Goal: Information Seeking & Learning: Find specific fact

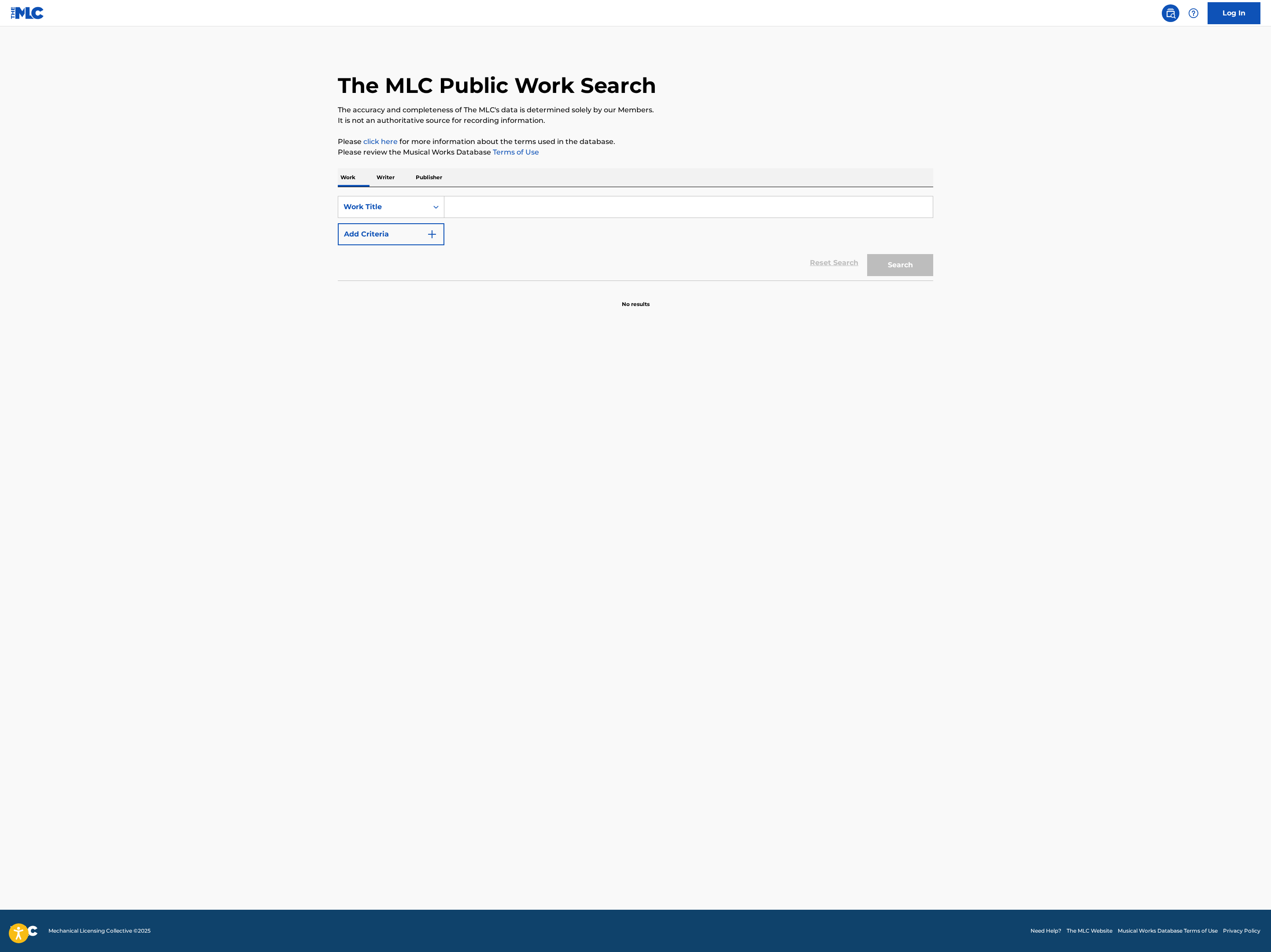
click at [444, 217] on input "Search Form" at bounding box center [689, 207] width 489 height 21
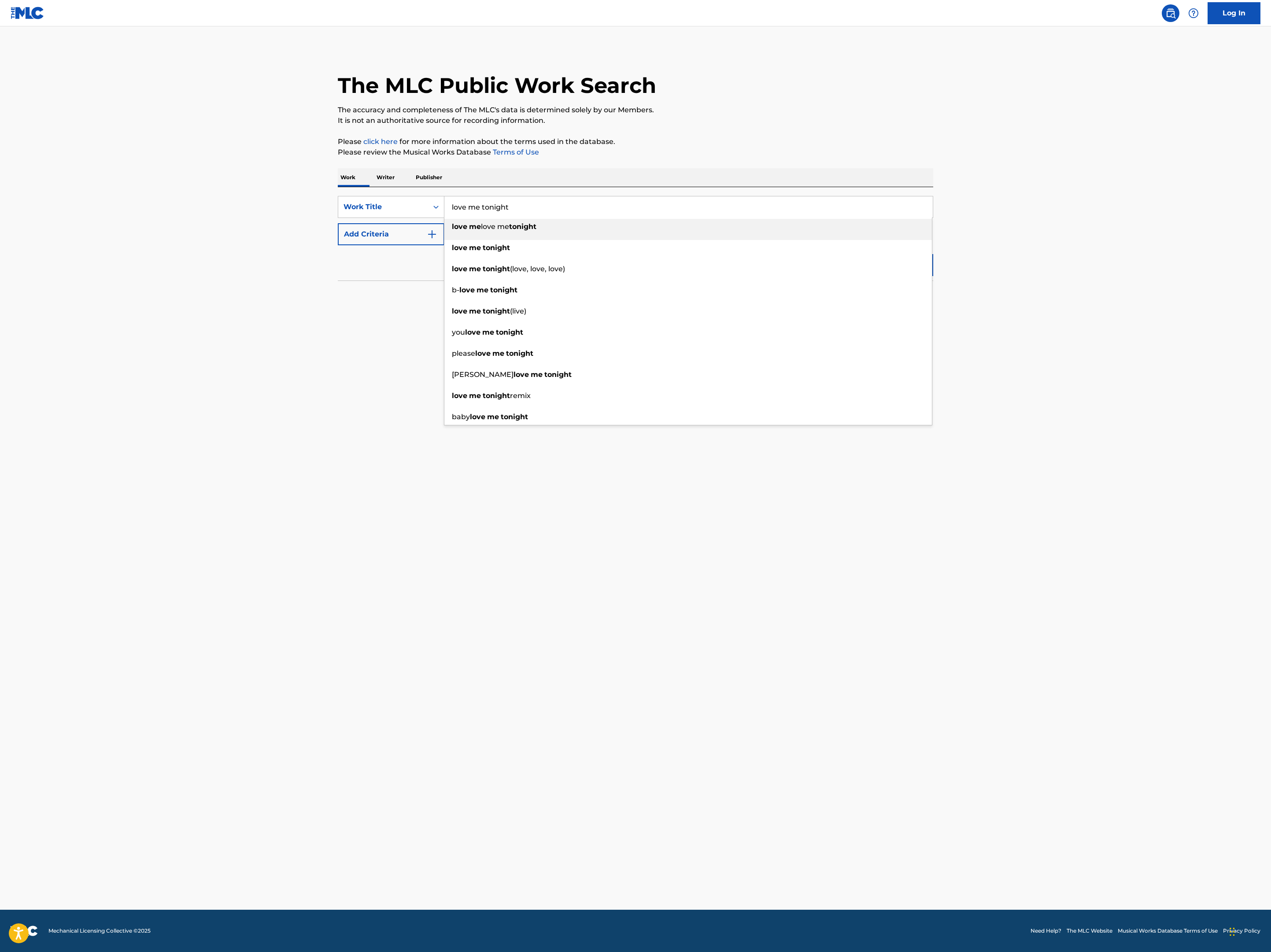
type input "love me tonight"
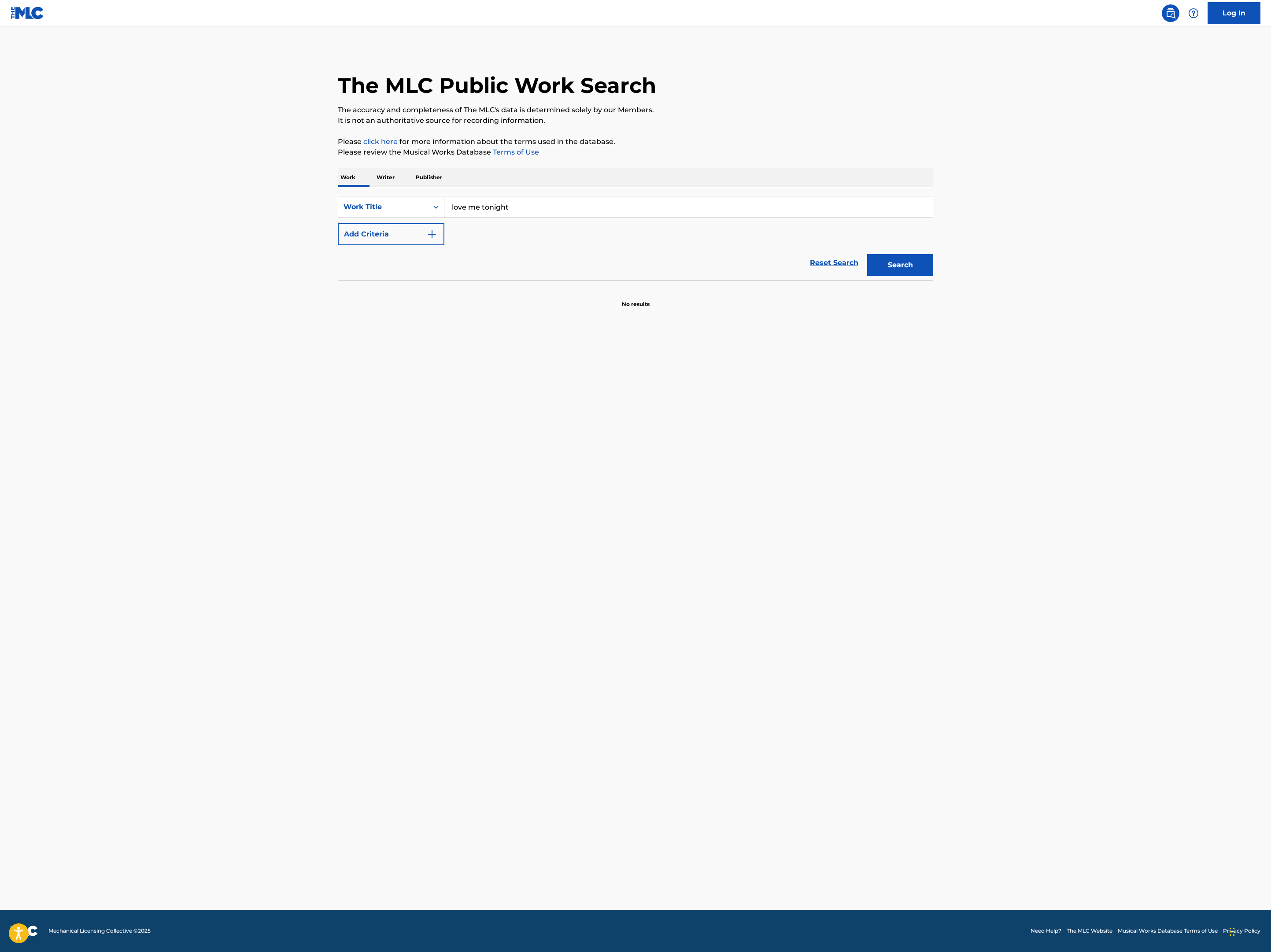
click at [426, 239] on img "Search Form" at bounding box center [431, 234] width 10 height 10
click at [444, 245] on input "Search Form" at bounding box center [680, 234] width 472 height 21
type input "panzeri"
click at [934, 304] on button "Search" at bounding box center [900, 292] width 66 height 22
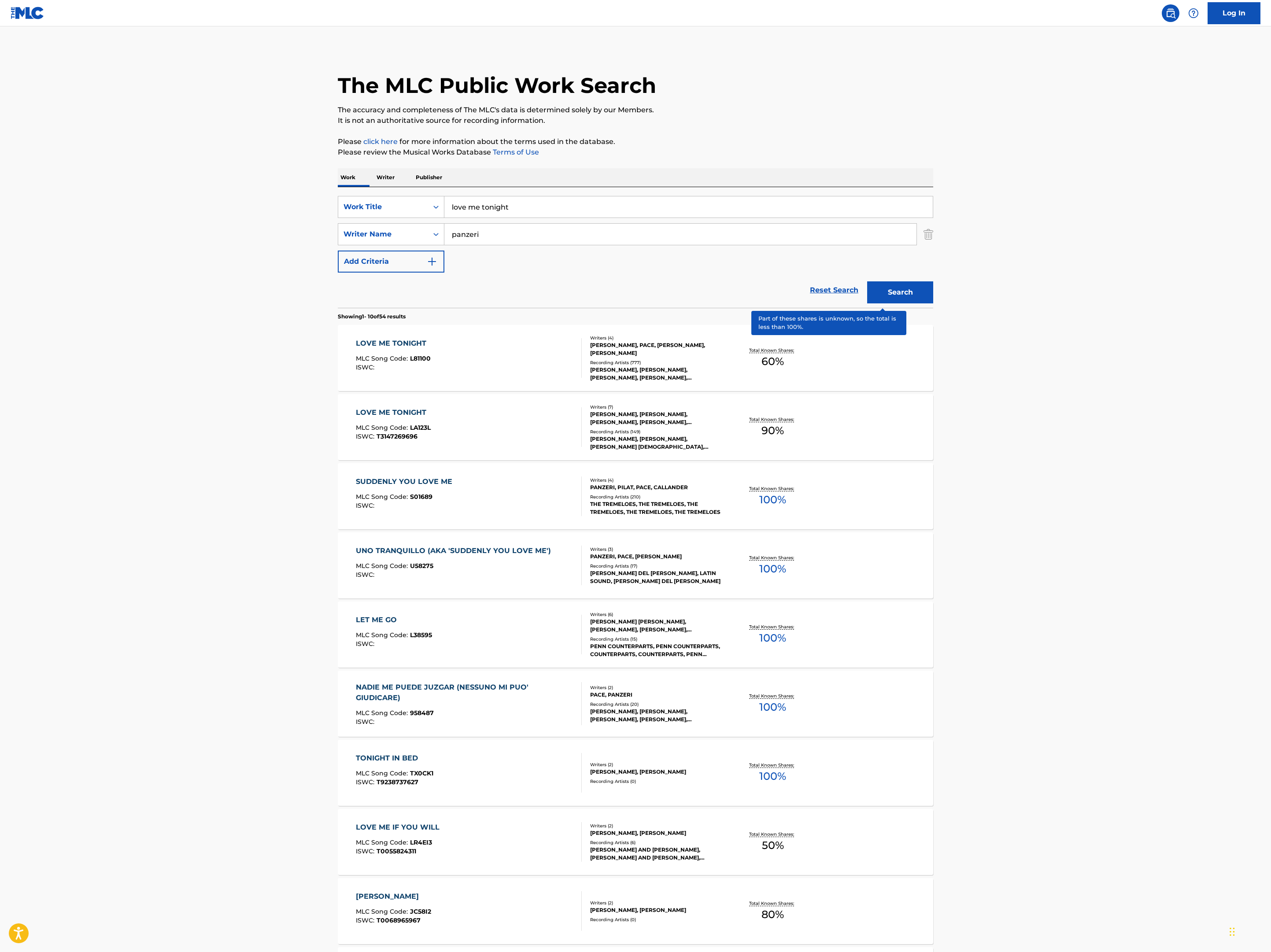
click at [796, 423] on p "Total Known Shares:" at bounding box center [773, 419] width 47 height 7
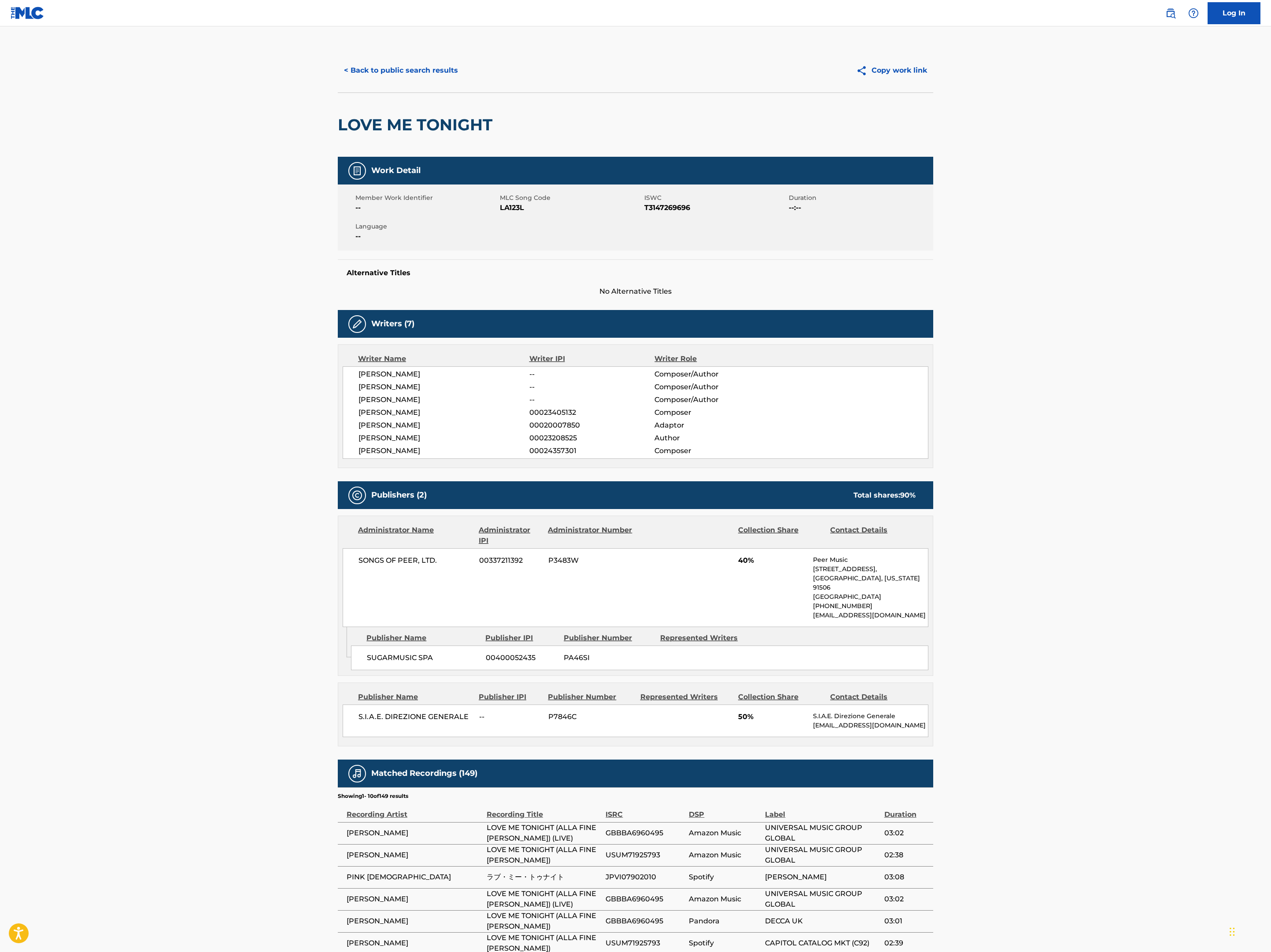
click at [338, 81] on button "< Back to public search results" at bounding box center [401, 70] width 126 height 22
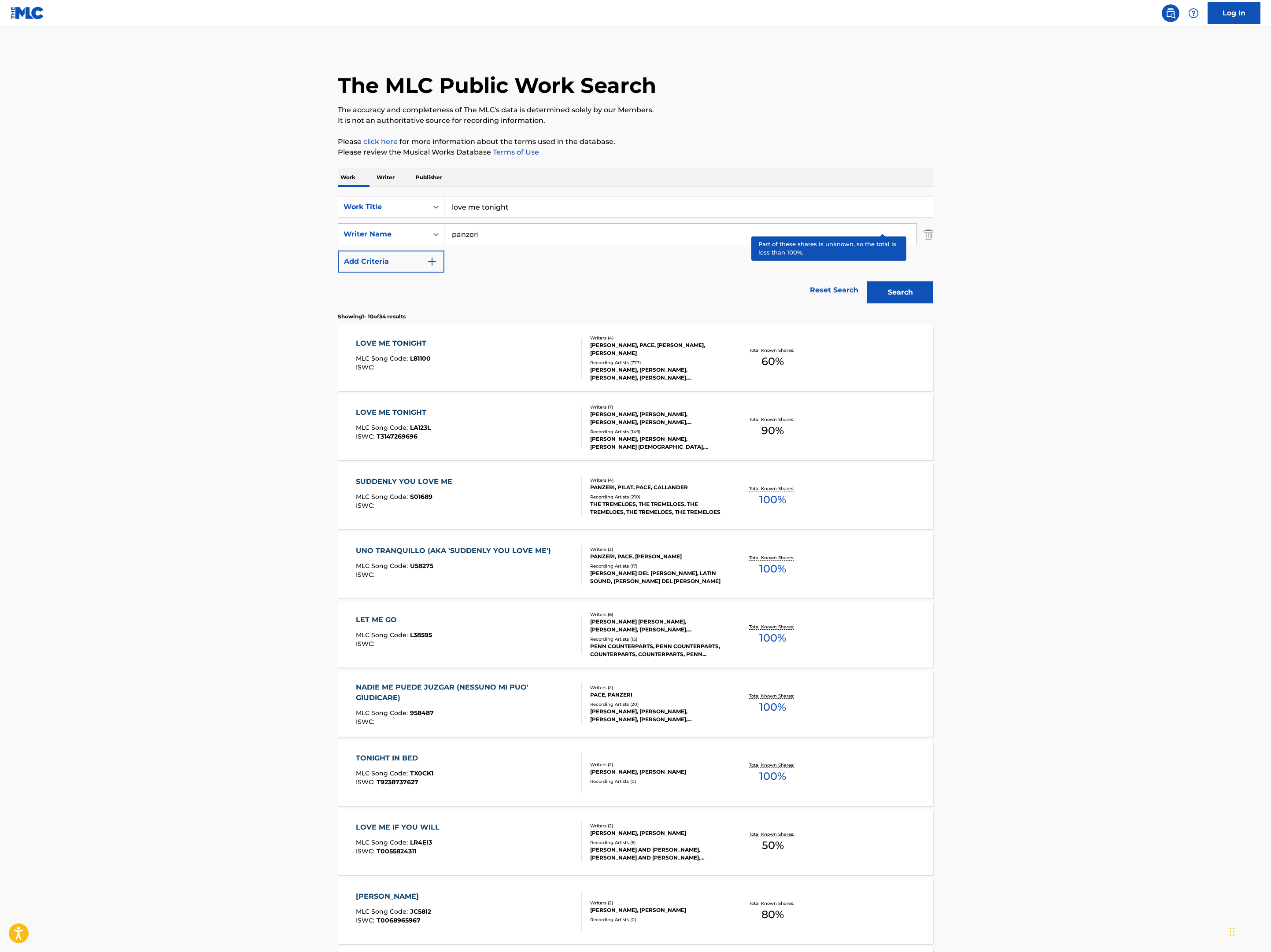
click at [796, 354] on p "Total Known Shares:" at bounding box center [773, 350] width 47 height 7
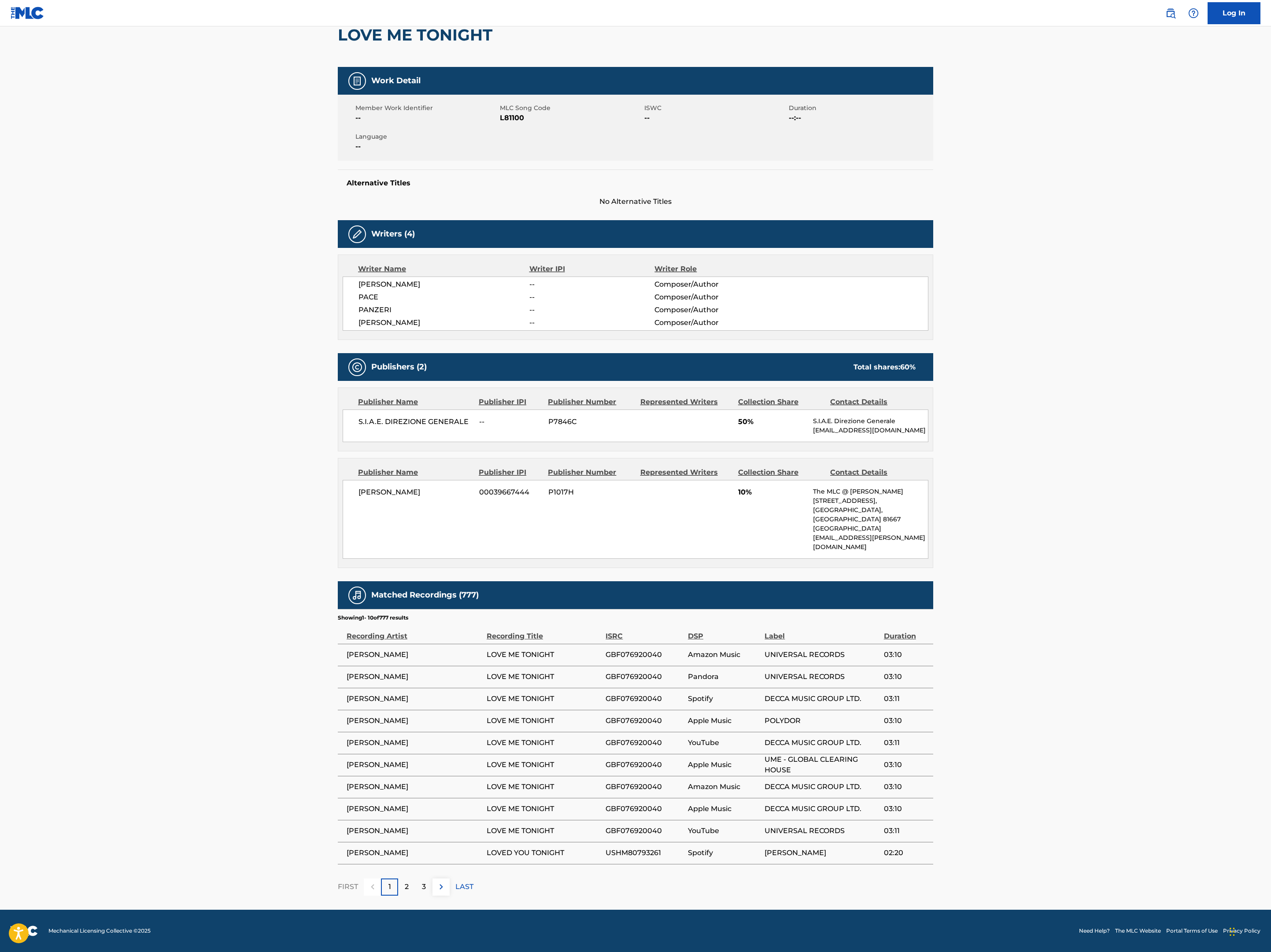
scroll to position [126, 0]
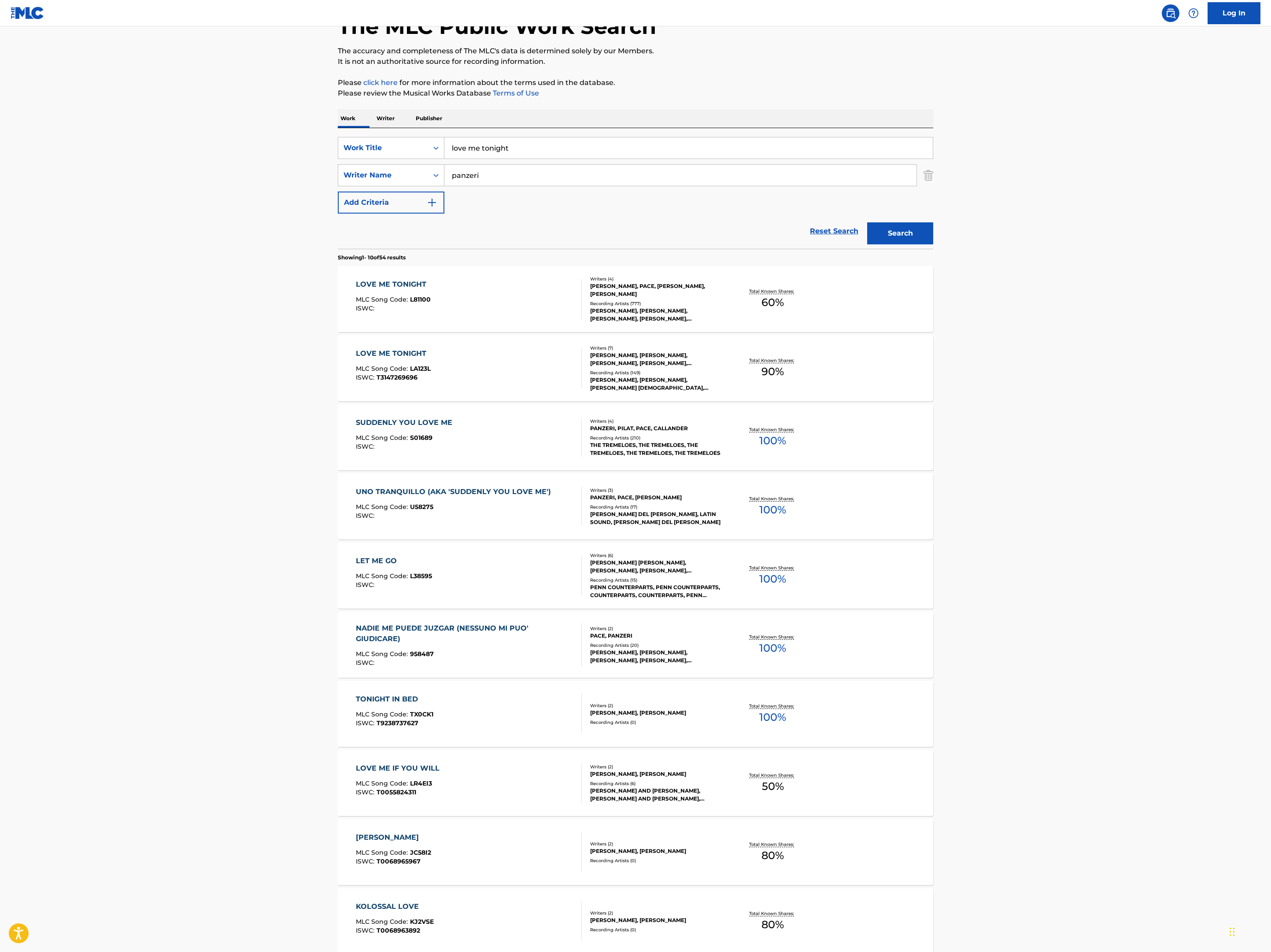
scroll to position [66, 0]
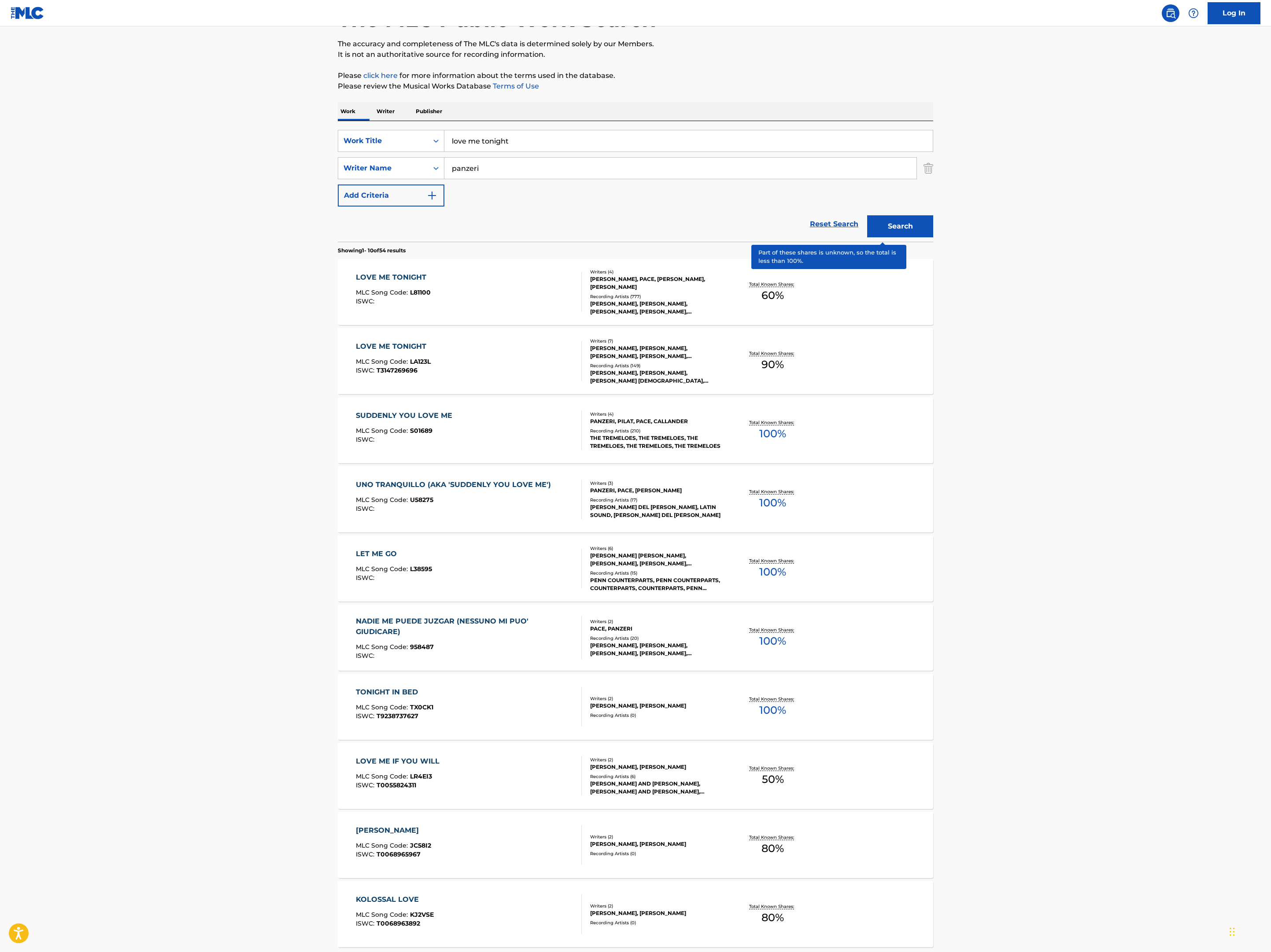
click at [796, 357] on p "Total Known Shares:" at bounding box center [773, 353] width 47 height 7
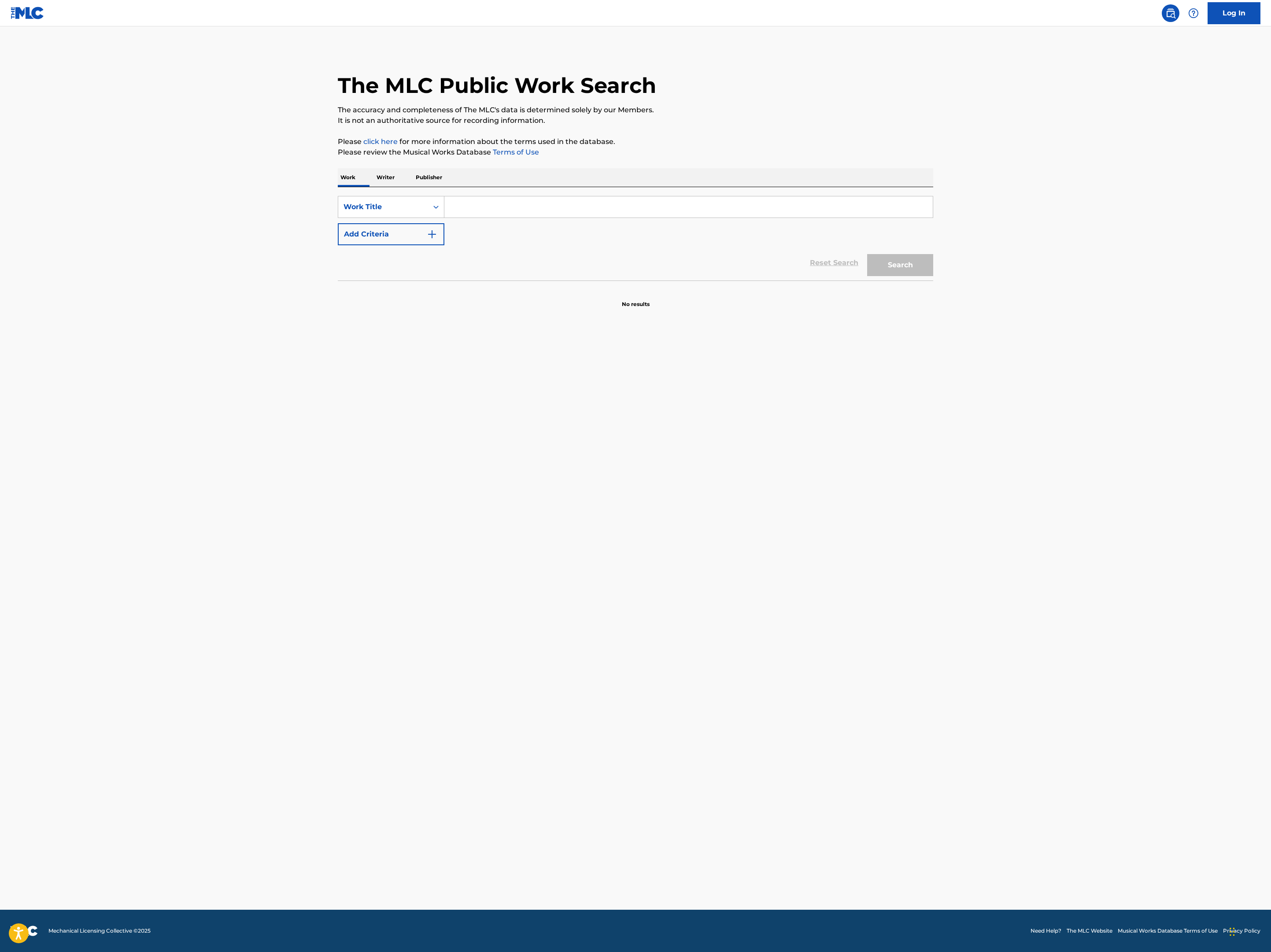
click at [444, 217] on input "Search Form" at bounding box center [689, 207] width 489 height 21
type input "sex bomb"
click at [426, 239] on img "Search Form" at bounding box center [431, 234] width 10 height 10
click at [444, 245] on input "Search Form" at bounding box center [680, 234] width 472 height 21
type input "rennalls"
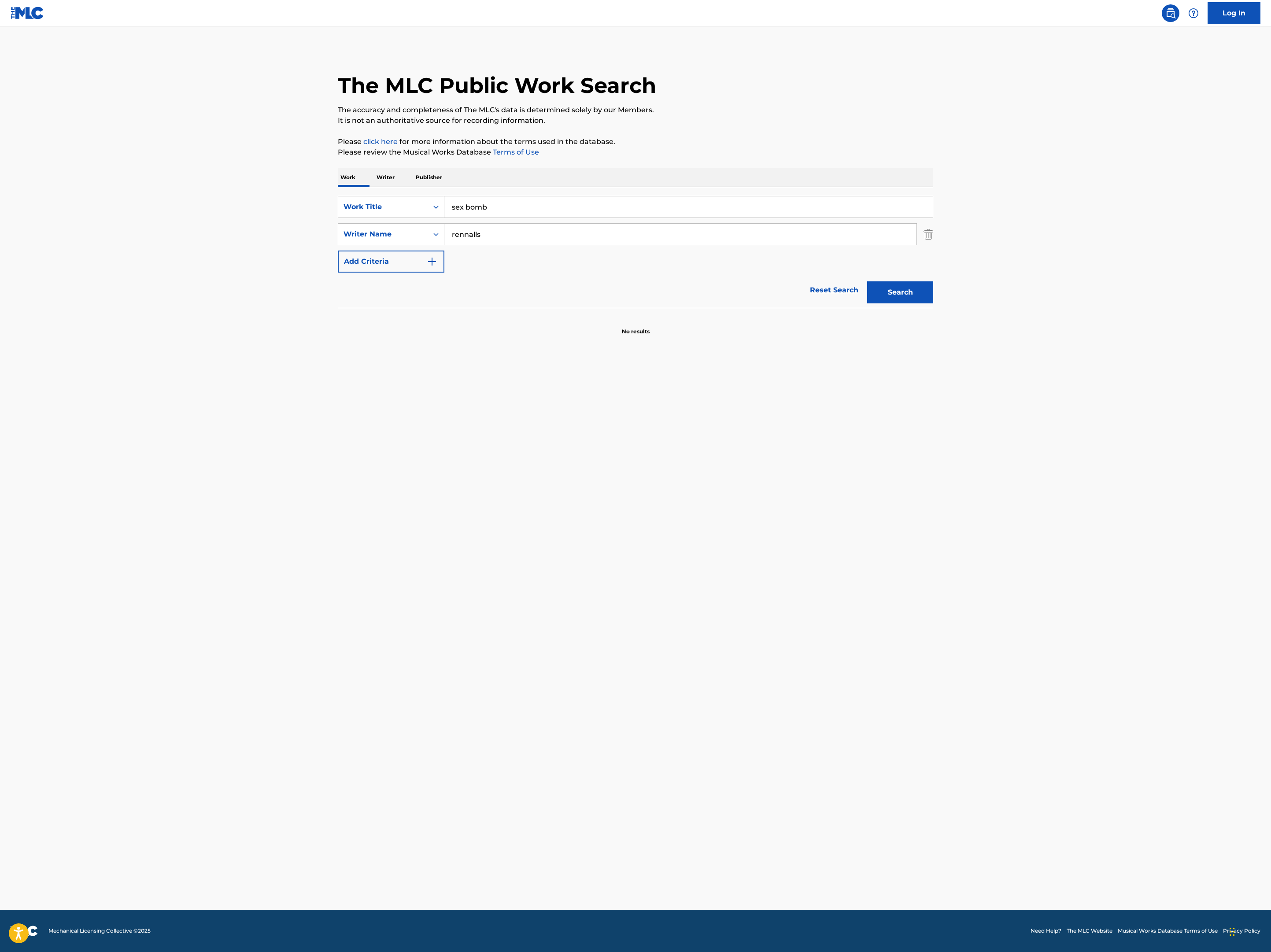
click at [934, 304] on button "Search" at bounding box center [900, 292] width 66 height 22
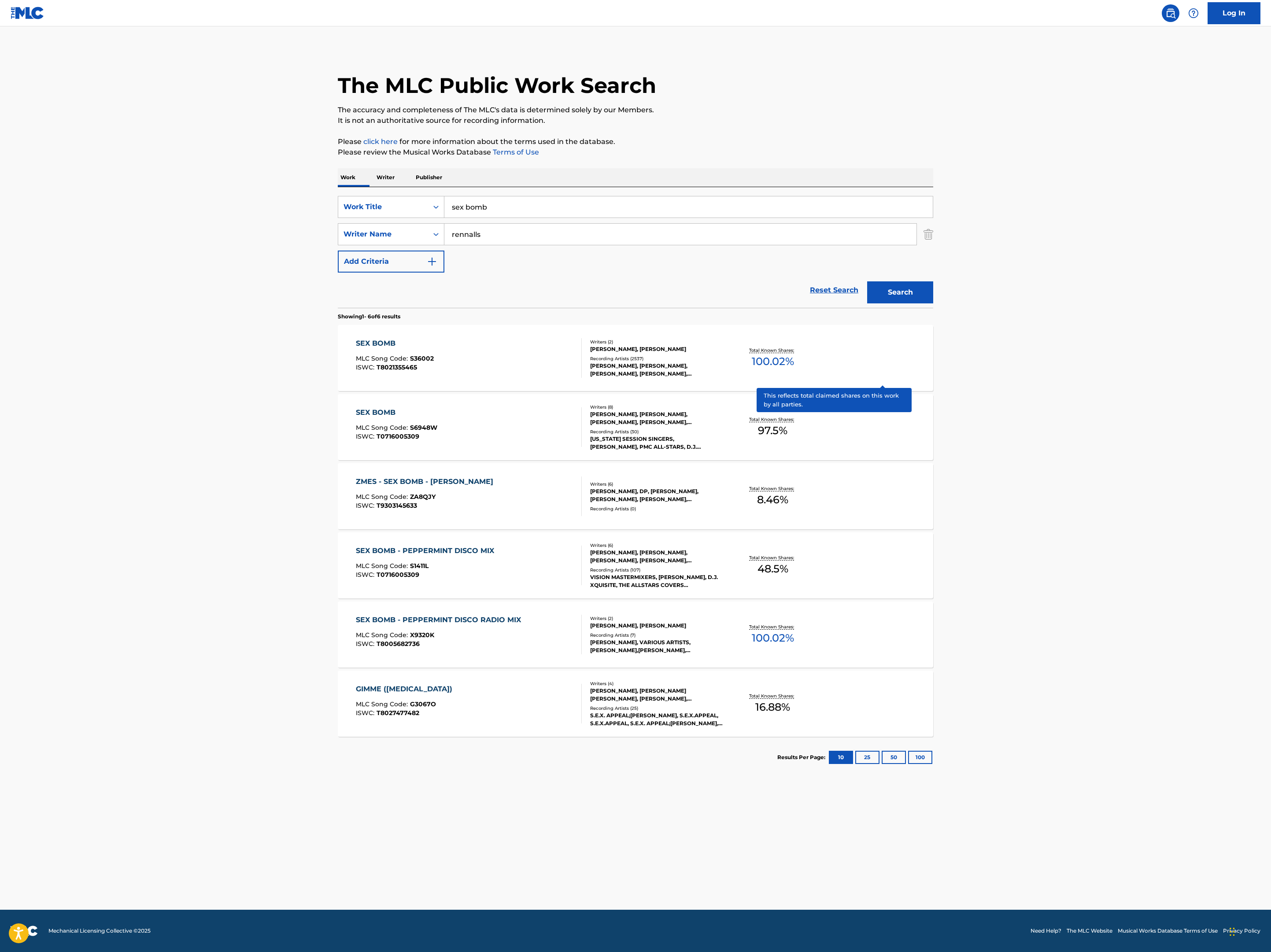
click at [796, 354] on p "Total Known Shares:" at bounding box center [773, 350] width 47 height 7
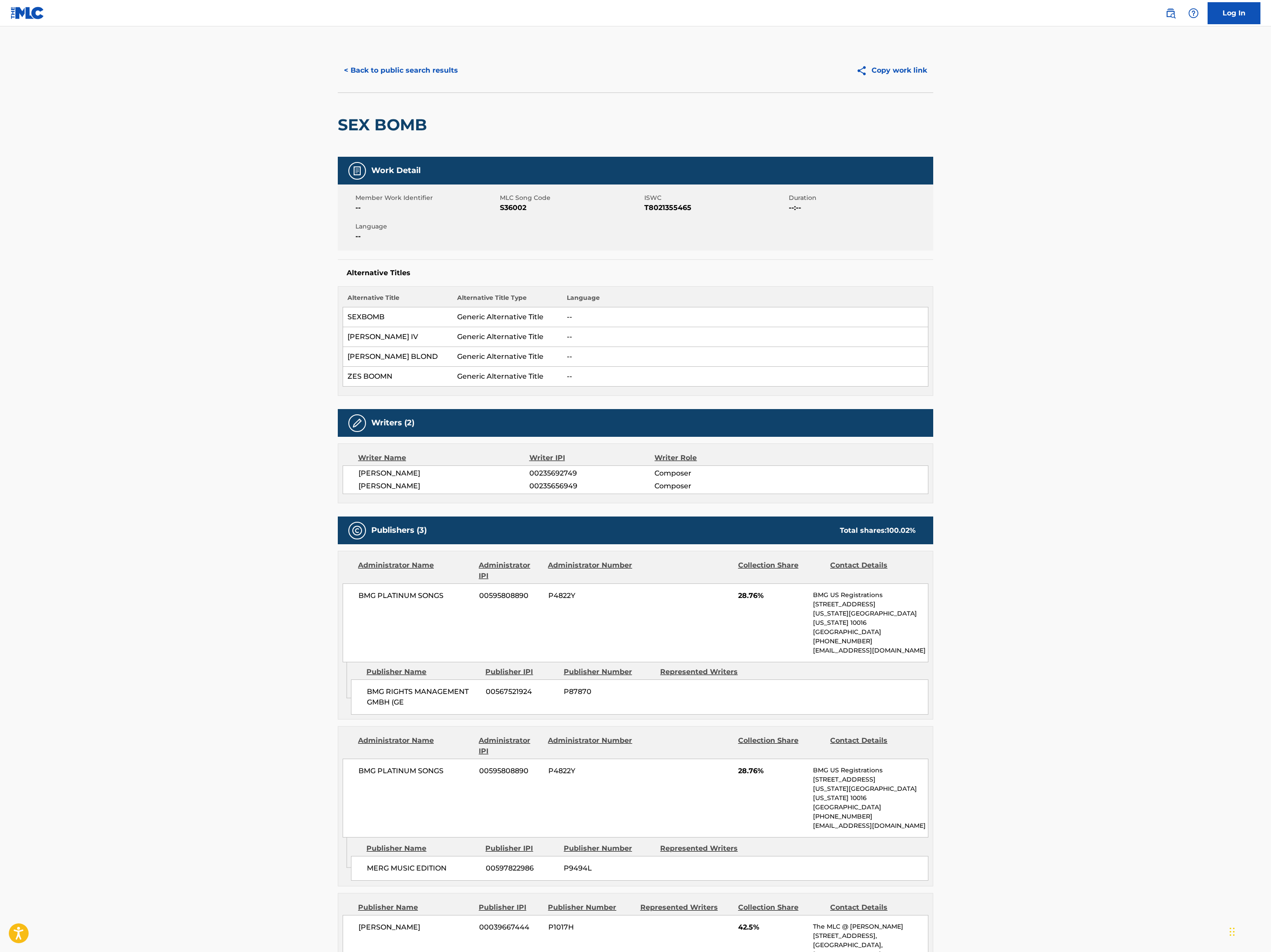
click at [338, 81] on button "< Back to public search results" at bounding box center [401, 70] width 126 height 22
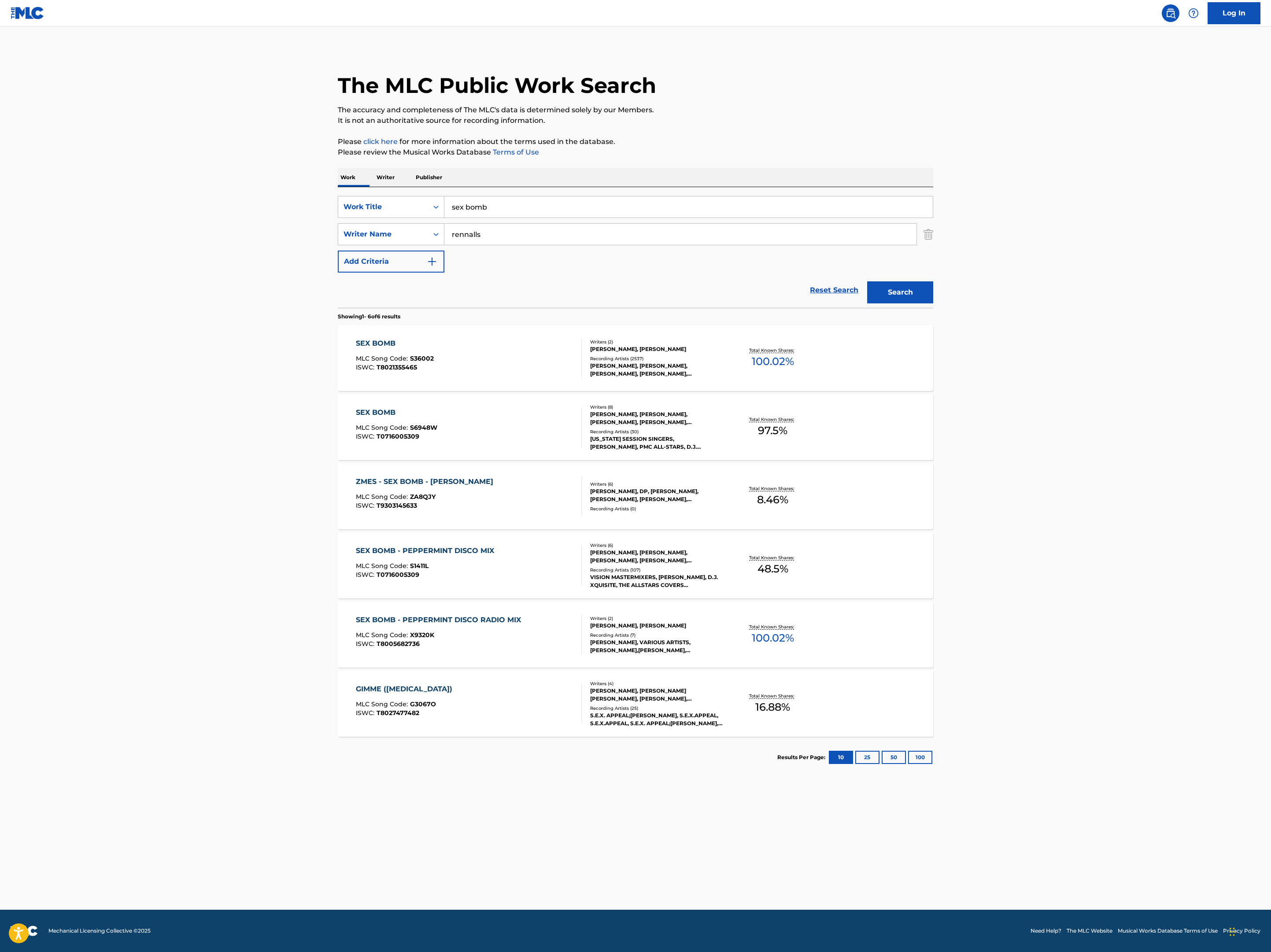
scroll to position [13, 0]
click at [796, 423] on p "Total Known Shares:" at bounding box center [773, 419] width 47 height 7
